Goal: Check status: Check status

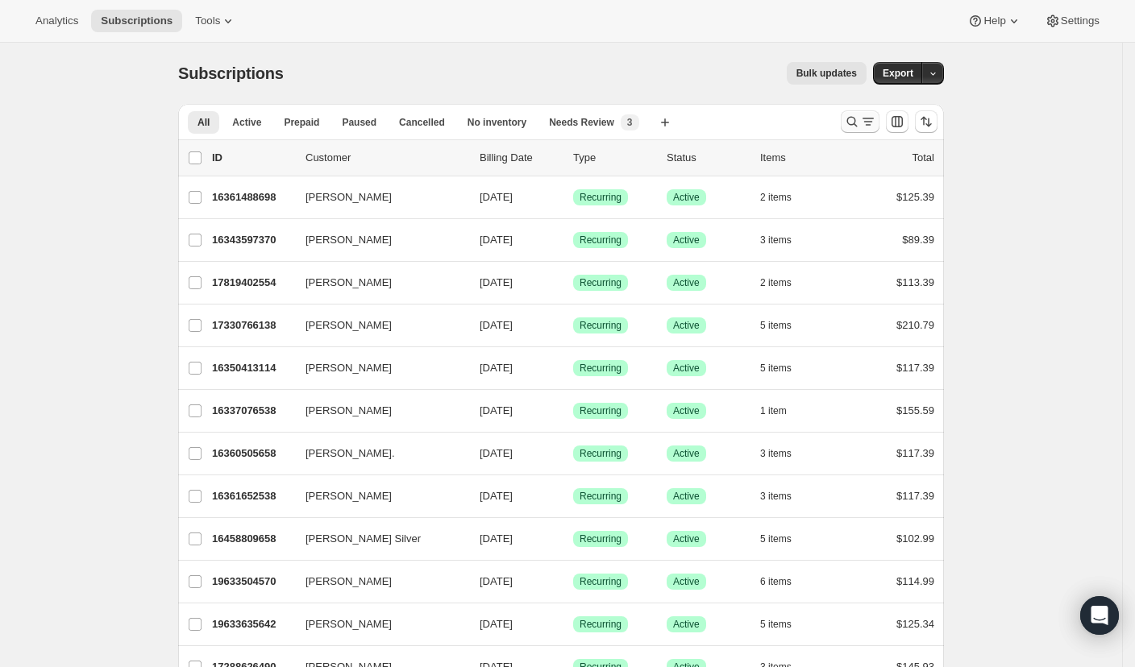
click at [859, 123] on icon "Search and filter results" at bounding box center [852, 122] width 16 height 16
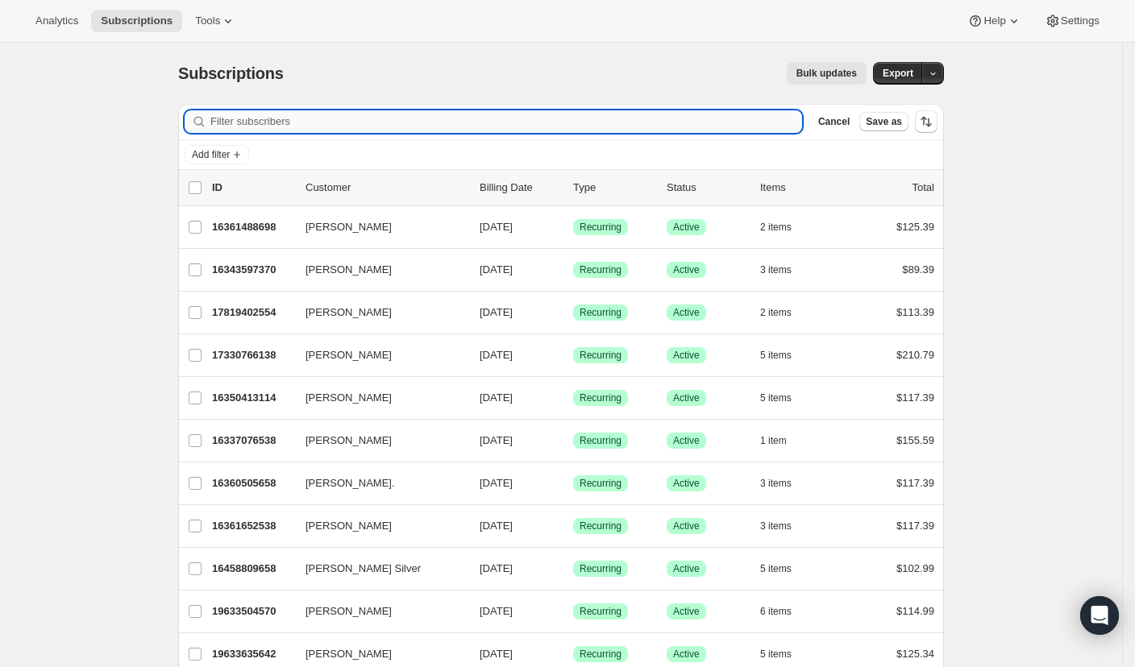
paste input "[EMAIL_ADDRESS][DOMAIN_NAME]"
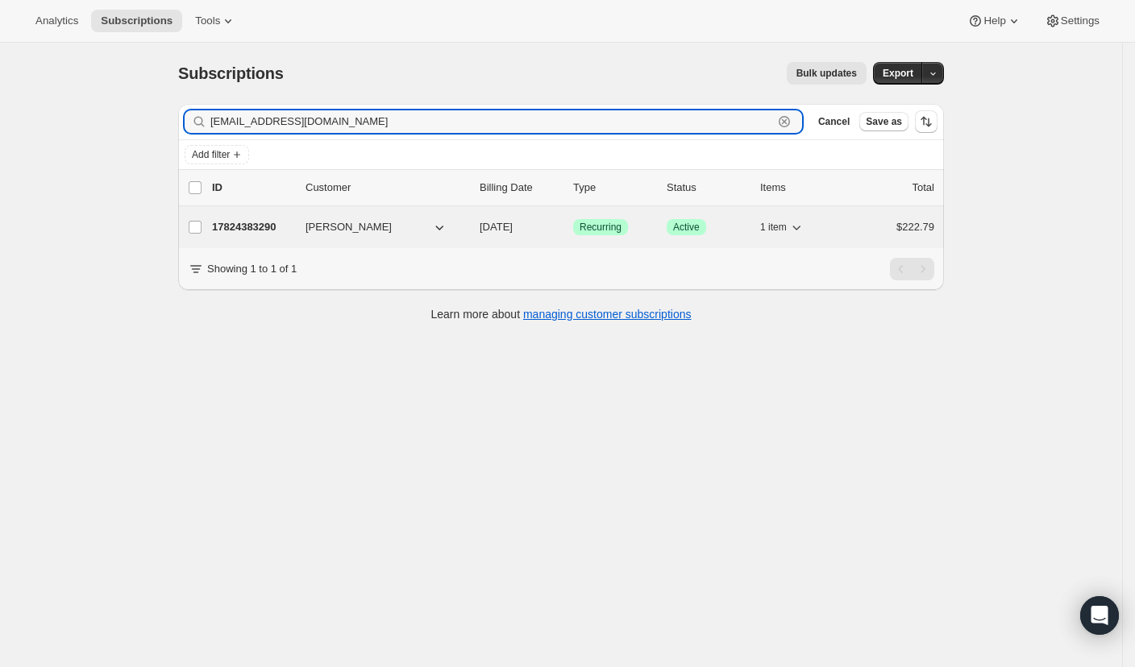
type input "[EMAIL_ADDRESS][DOMAIN_NAME]"
click at [256, 219] on p "17824383290" at bounding box center [252, 227] width 81 height 16
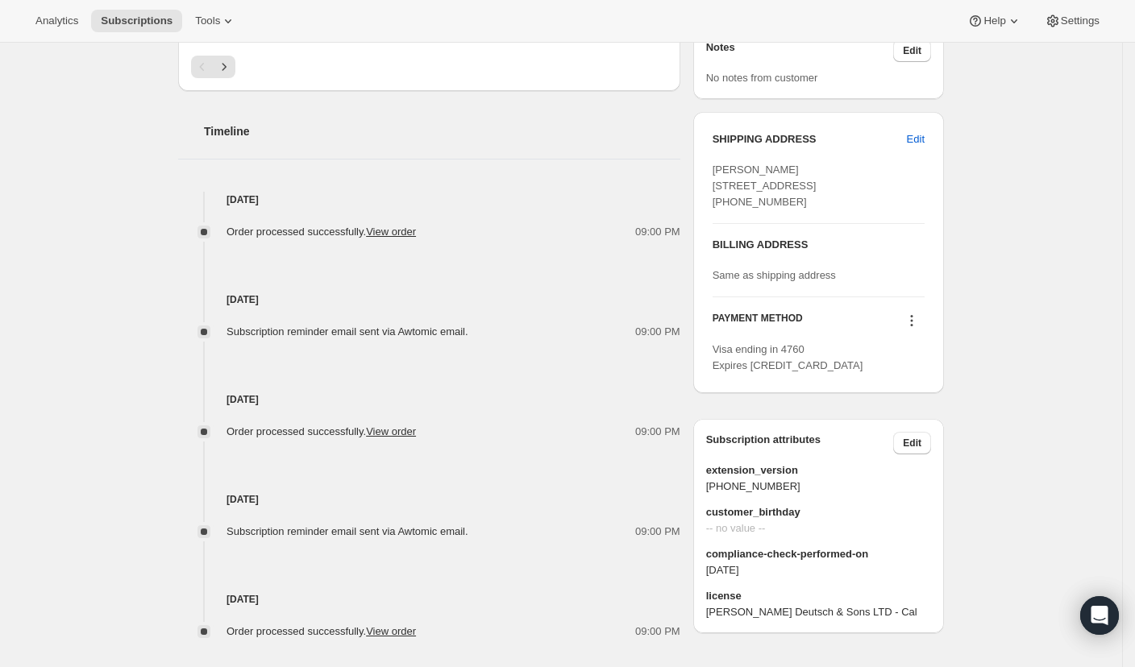
scroll to position [648, 0]
